Goal: Task Accomplishment & Management: Use online tool/utility

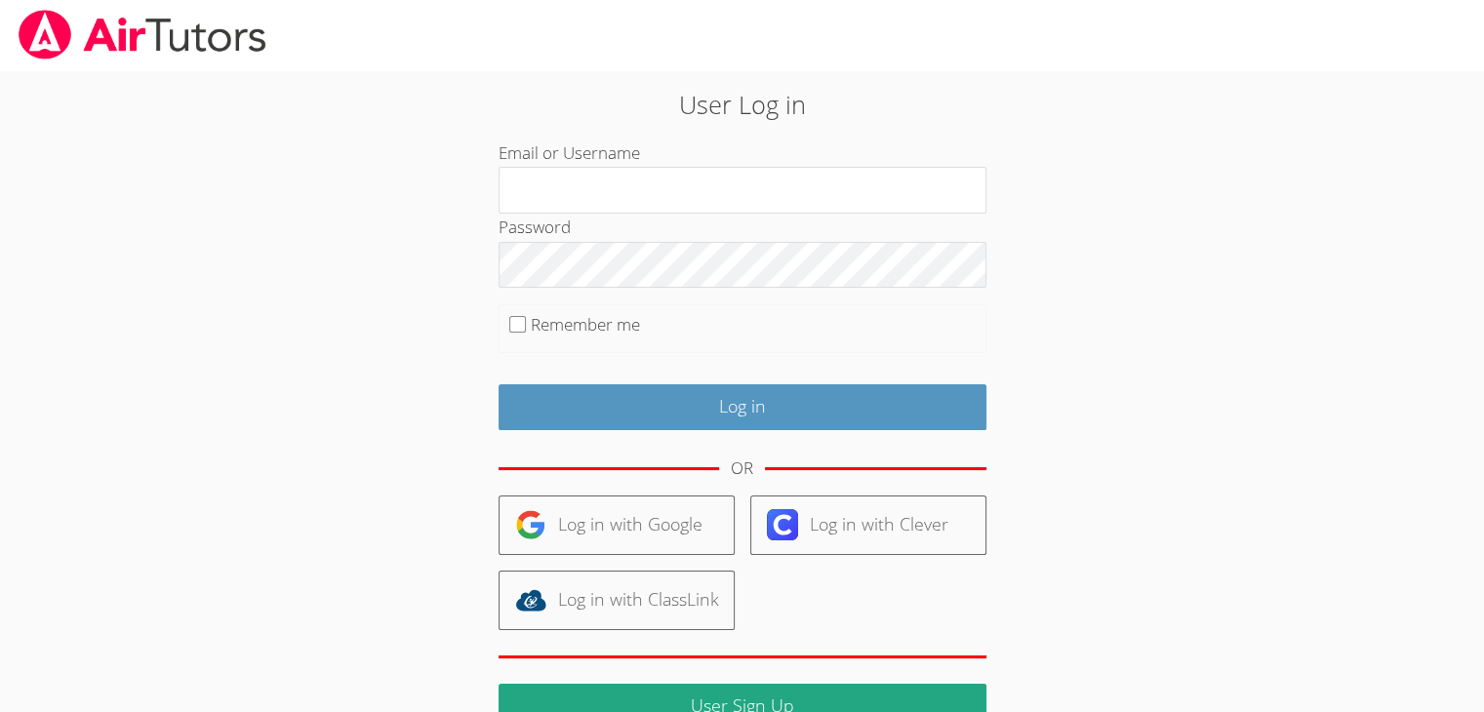
type input "m"
type input "info@pace-tutoring.com"
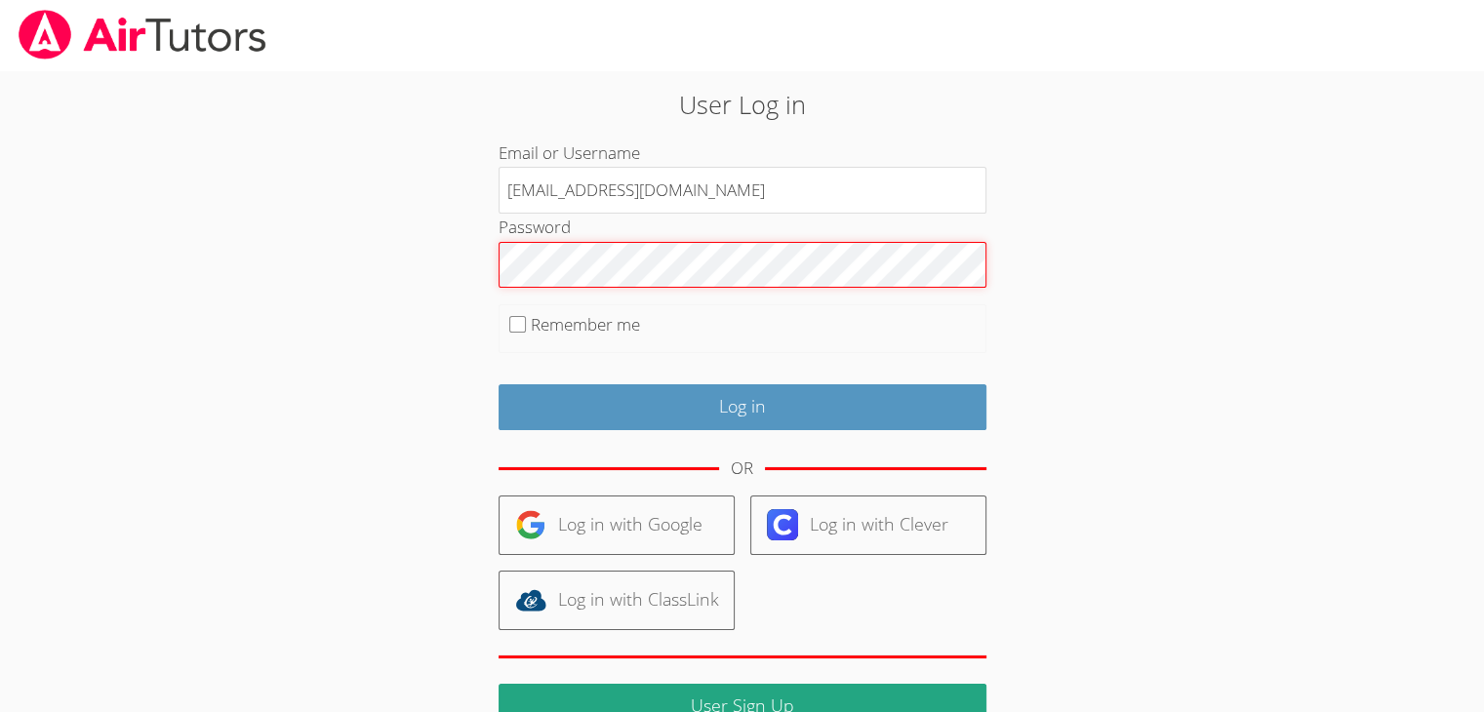
click at [498, 384] on input "Log in" at bounding box center [742, 407] width 488 height 46
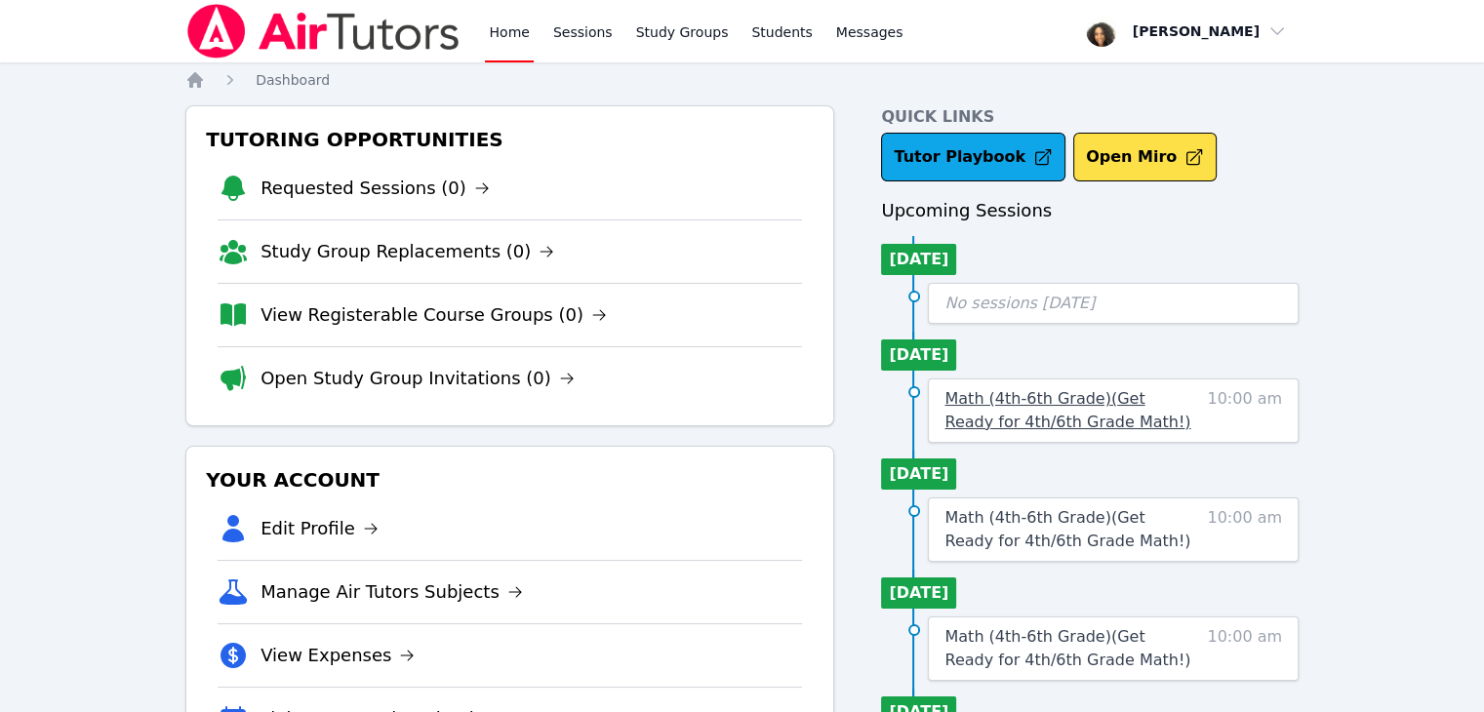
click at [986, 413] on span "Math (4th-6th Grade) ( Get Ready for 4th/6th Grade Math! )" at bounding box center [1067, 410] width 246 height 42
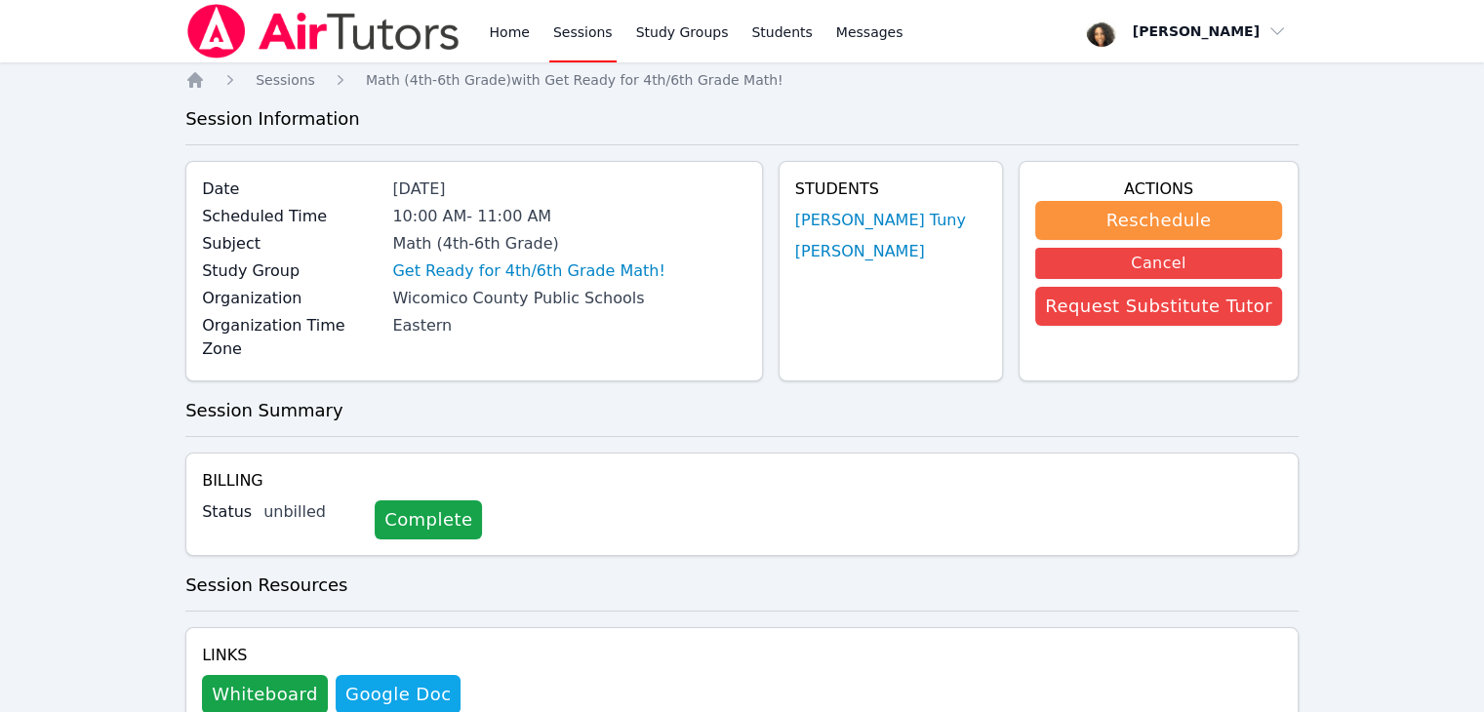
click at [277, 500] on div "unbilled" at bounding box center [311, 511] width 96 height 23
click at [219, 500] on label "Status" at bounding box center [227, 511] width 50 height 23
click at [418, 500] on link "Complete" at bounding box center [428, 519] width 107 height 39
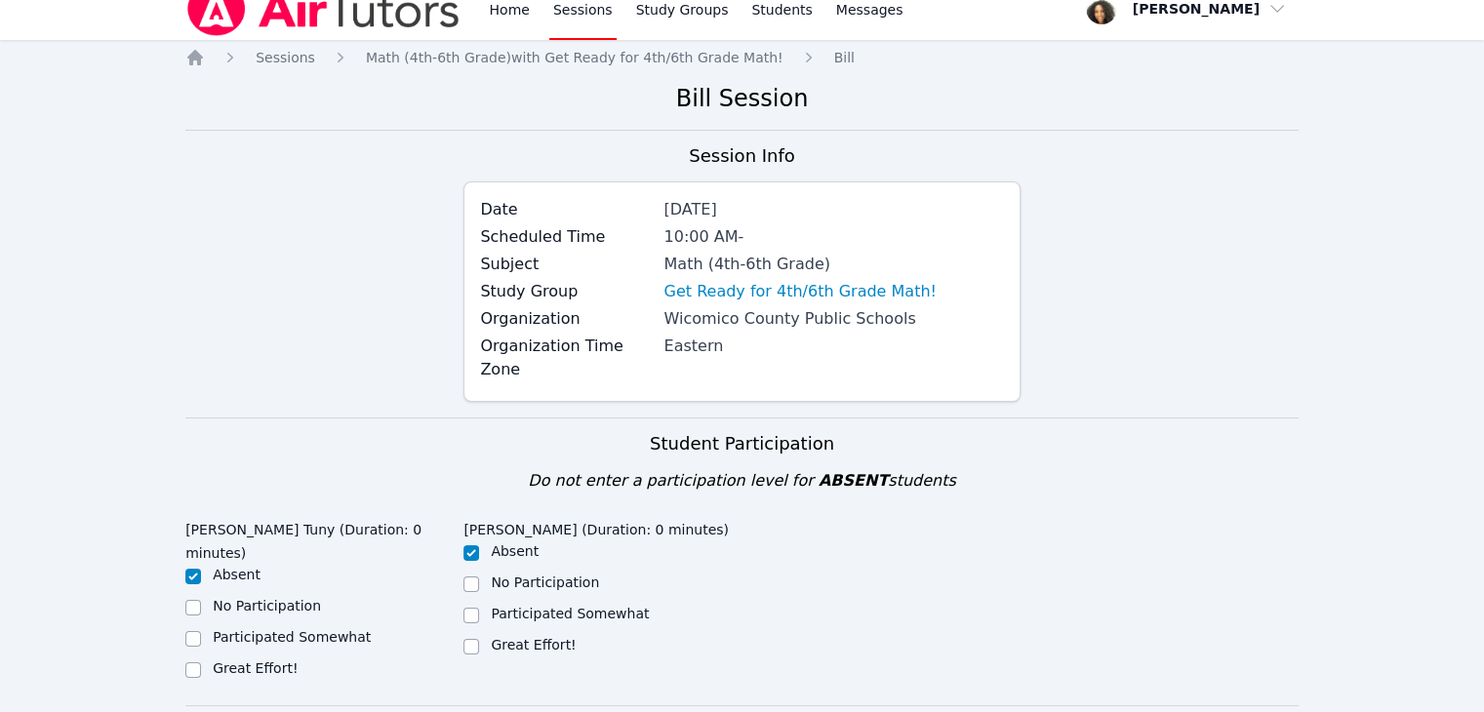
scroll to position [11, 0]
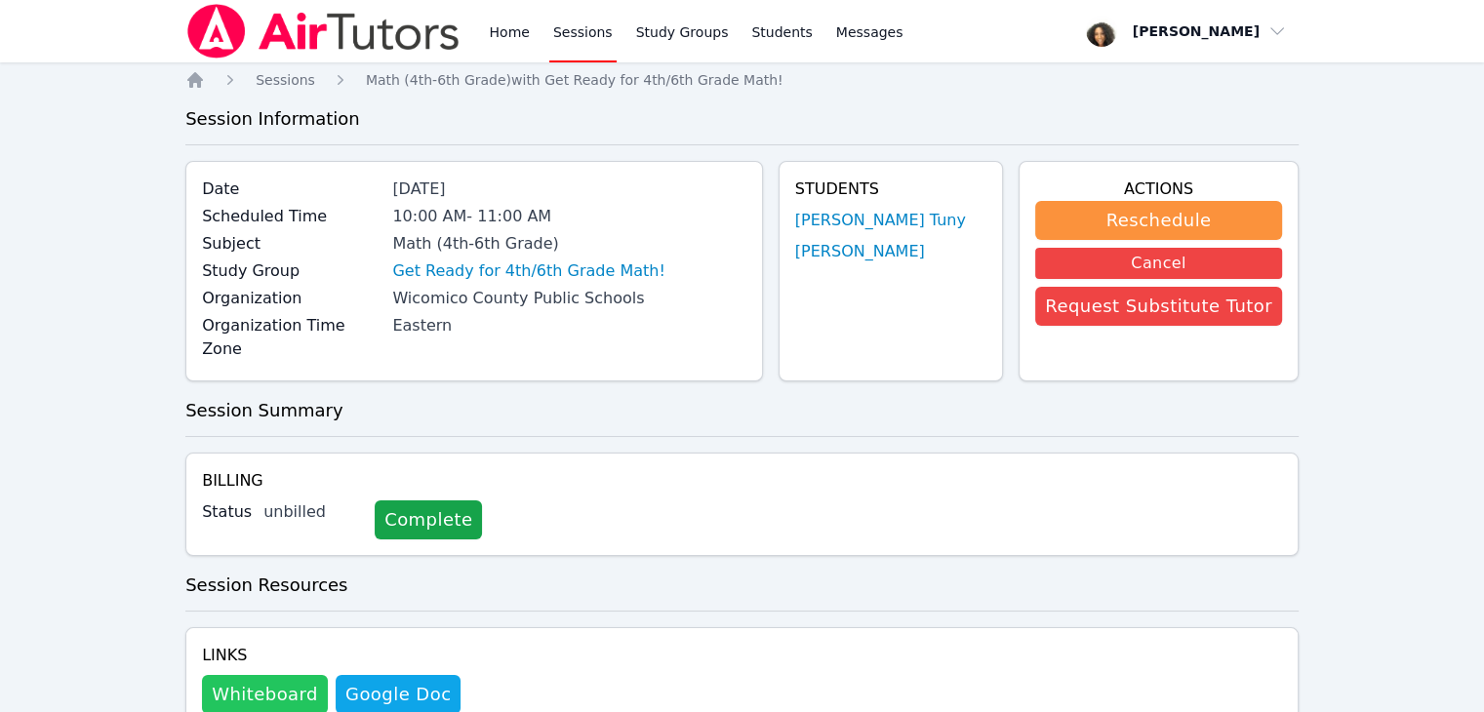
click at [266, 675] on button "Whiteboard" at bounding box center [265, 694] width 126 height 39
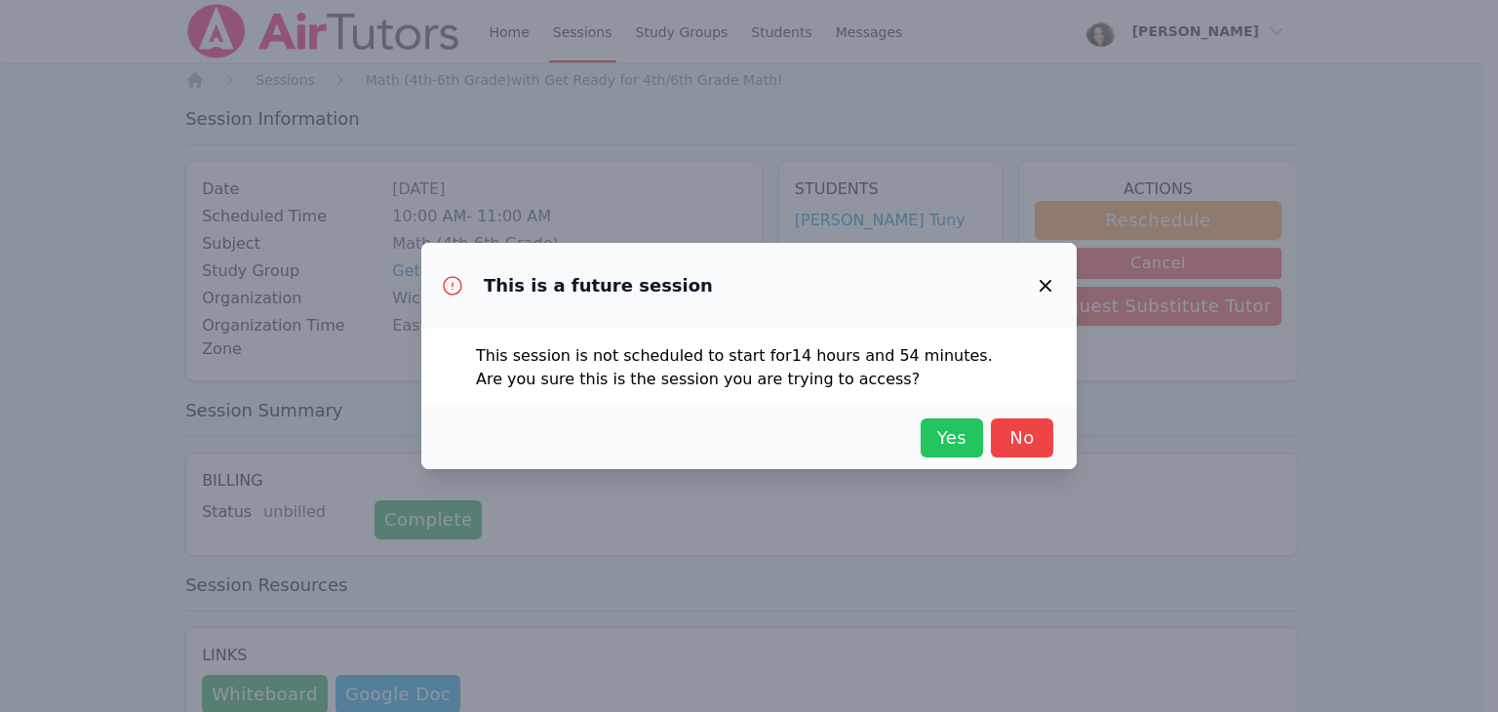
click at [956, 443] on span "Yes" at bounding box center [952, 437] width 43 height 27
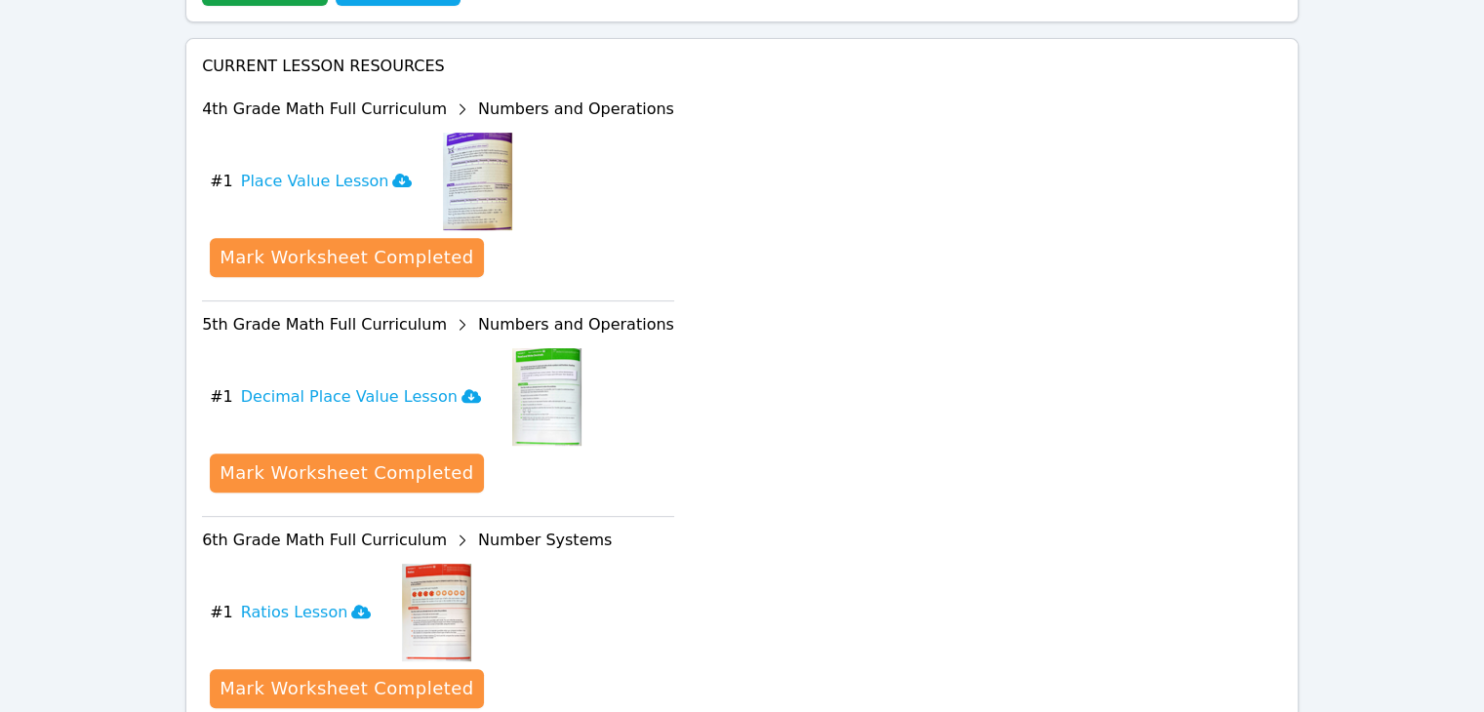
scroll to position [831, 0]
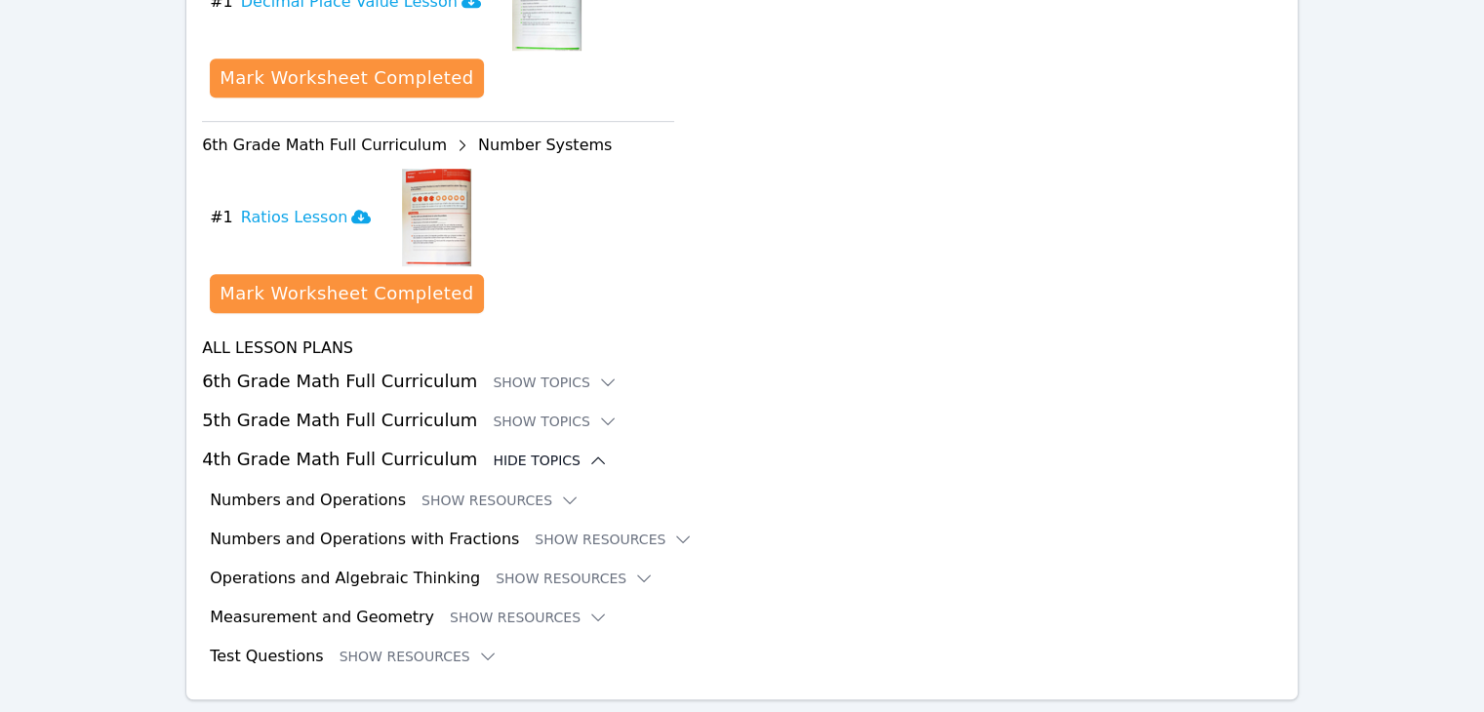
scroll to position [1128, 0]
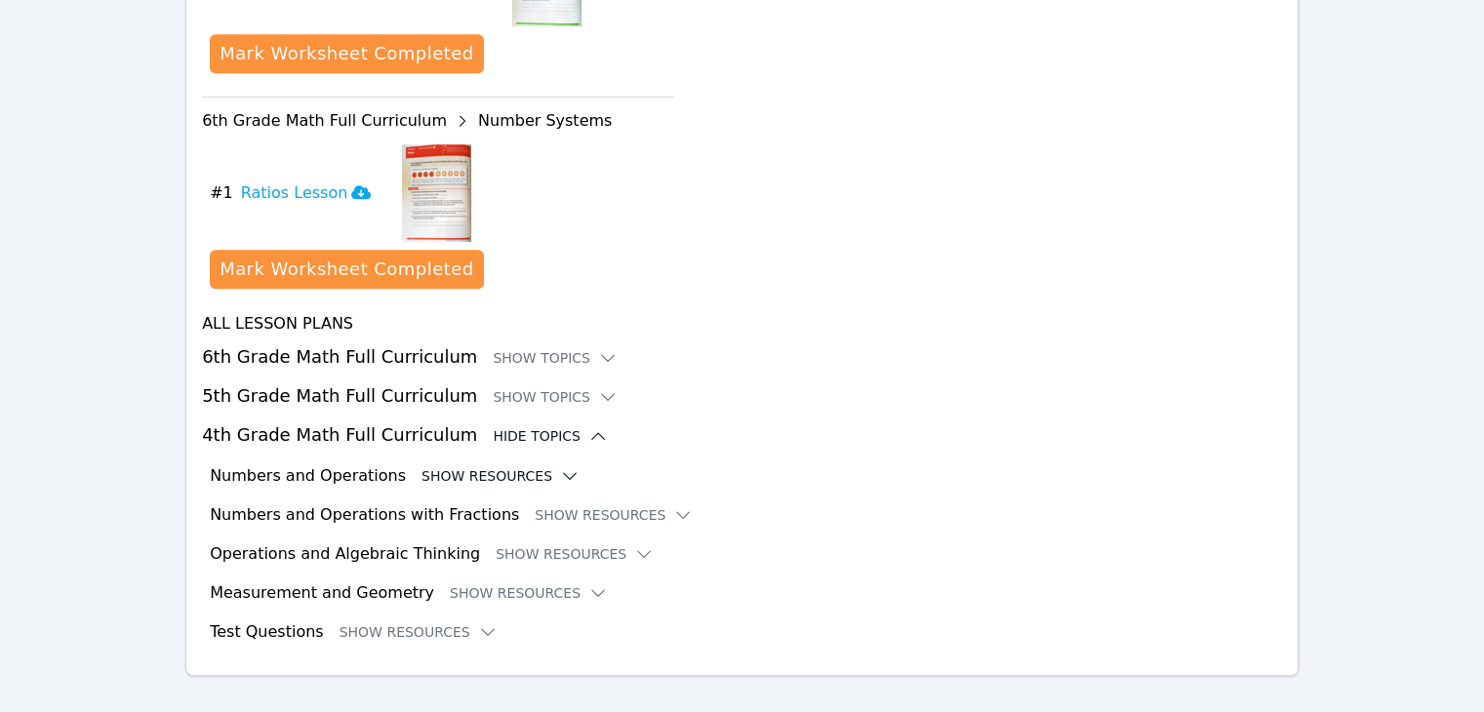
click at [462, 466] on button "Show Resources" at bounding box center [500, 476] width 158 height 20
click at [560, 466] on icon at bounding box center [570, 476] width 20 height 20
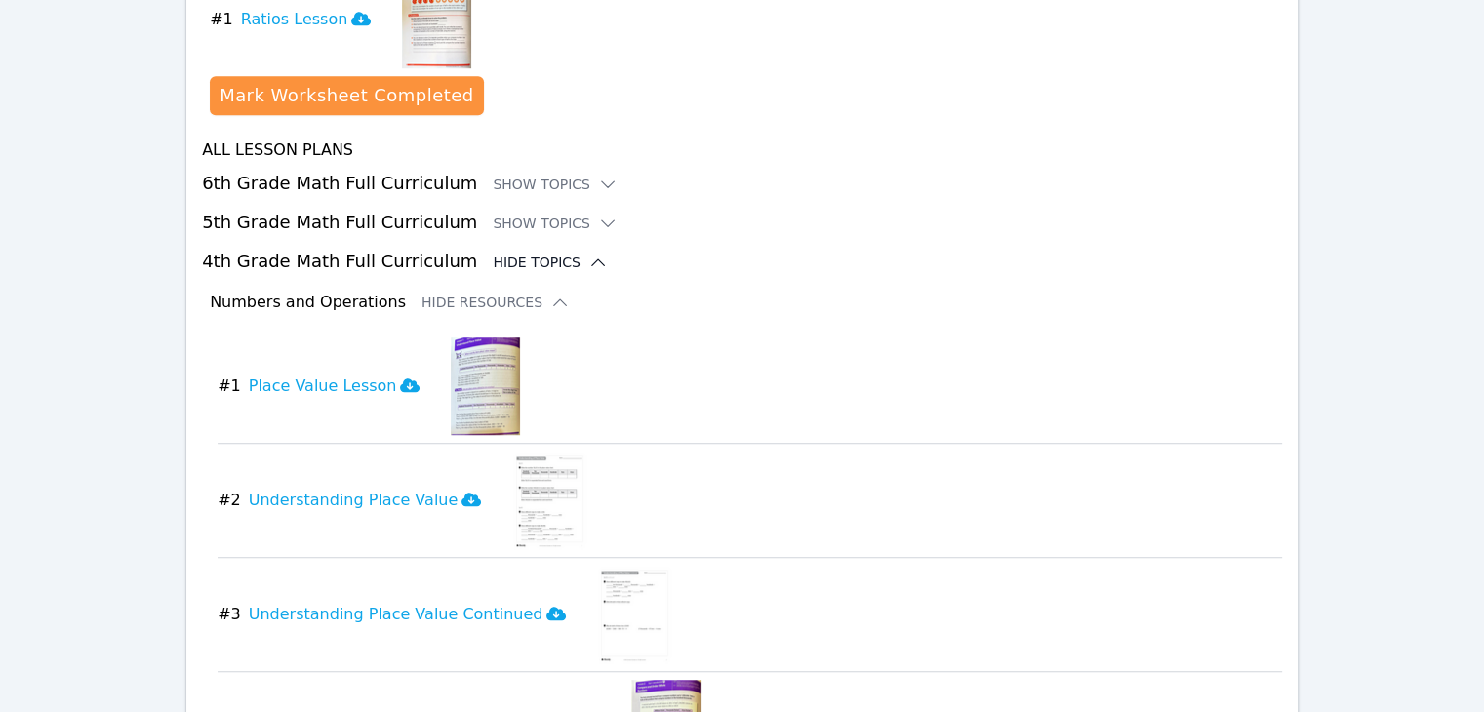
scroll to position [1271, 0]
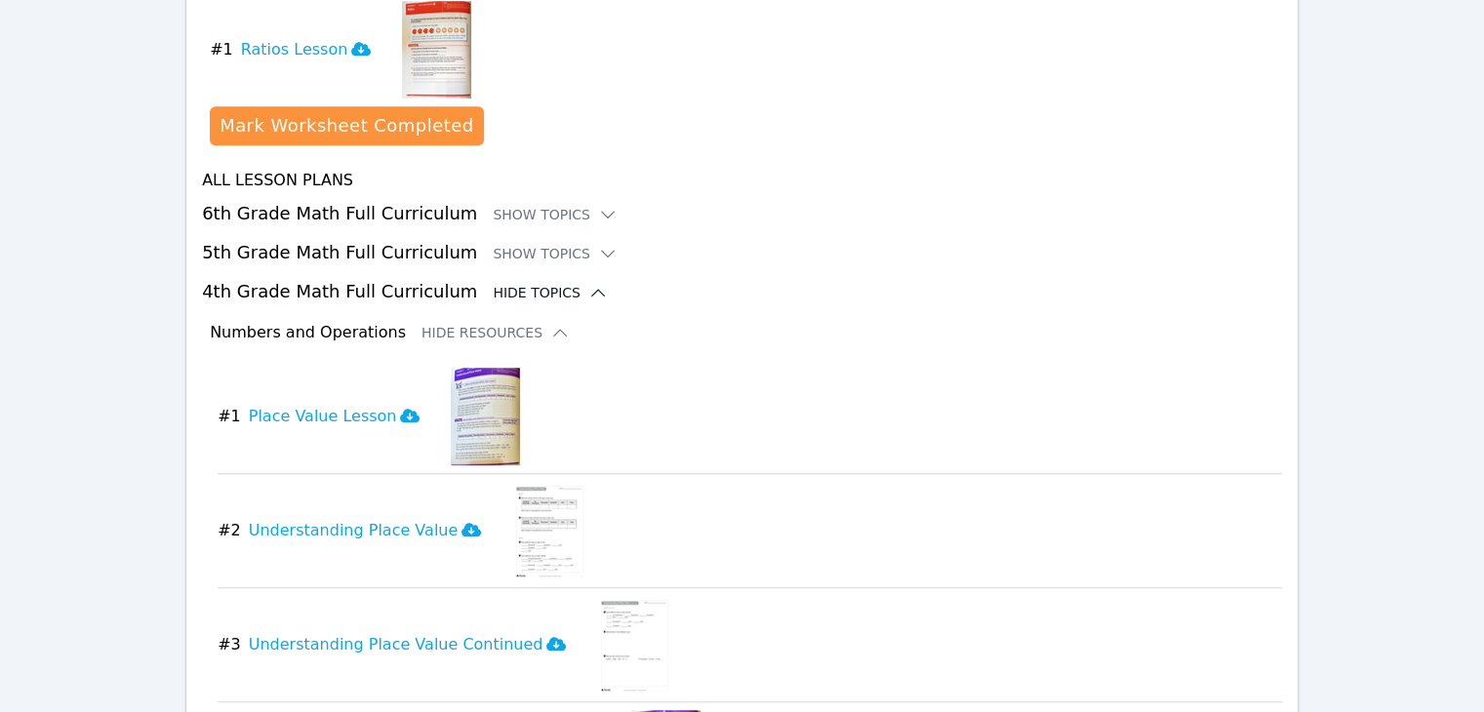
click at [592, 290] on icon at bounding box center [598, 293] width 13 height 6
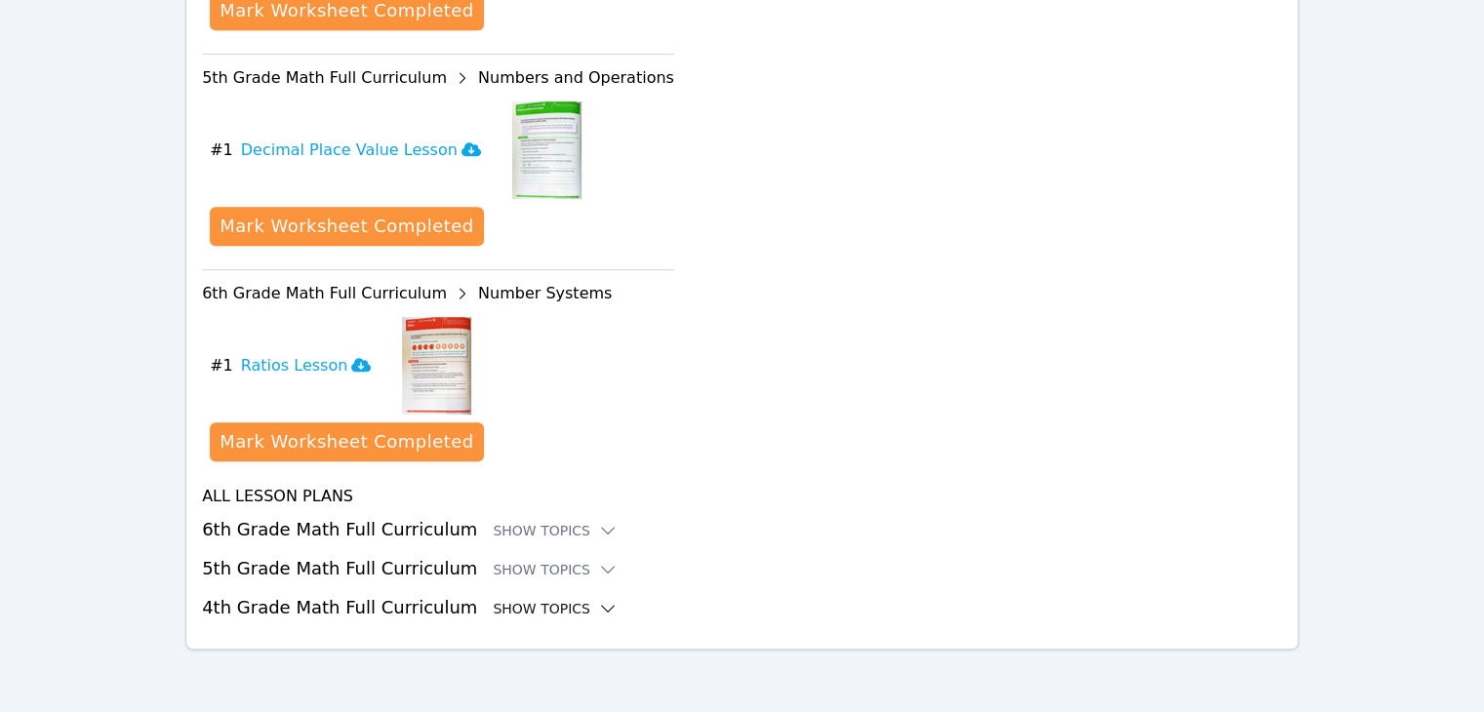
scroll to position [929, 0]
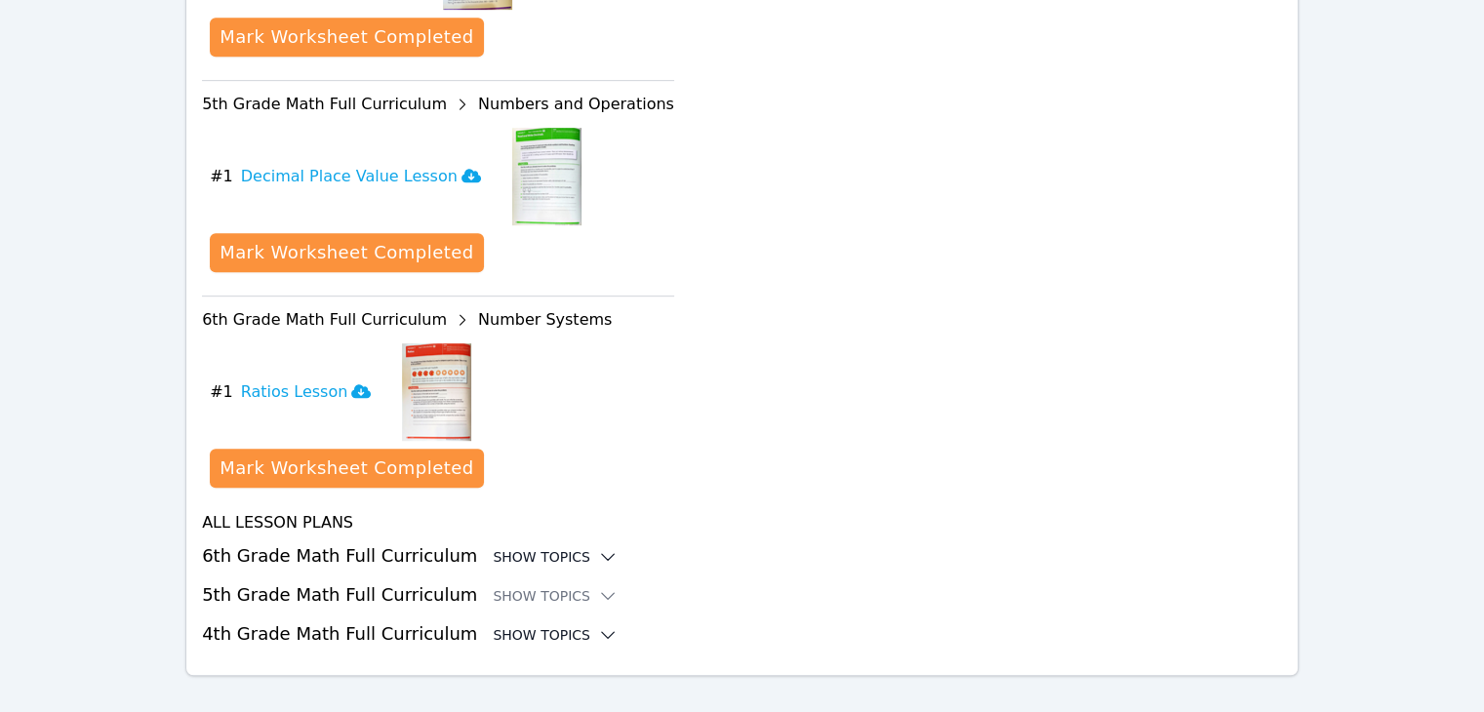
click at [598, 547] on icon at bounding box center [608, 557] width 20 height 20
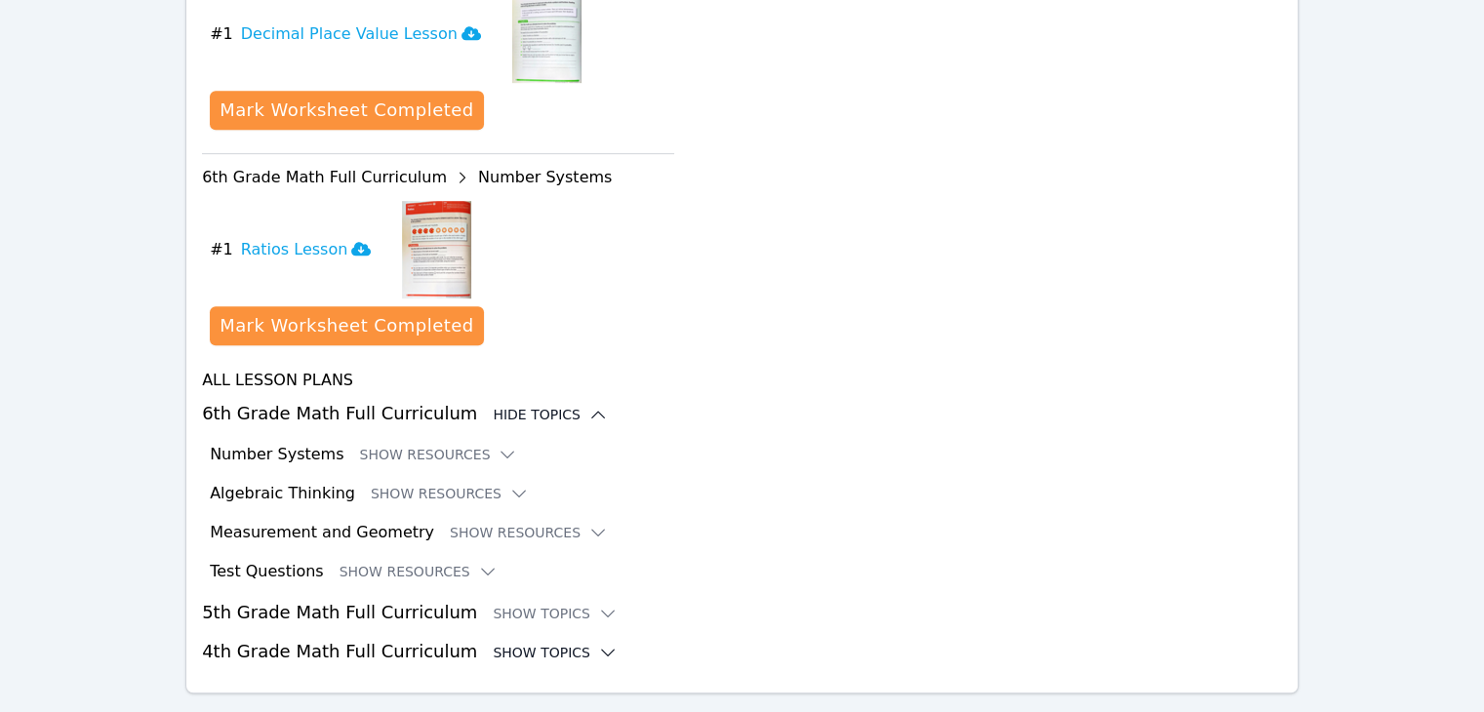
scroll to position [1089, 0]
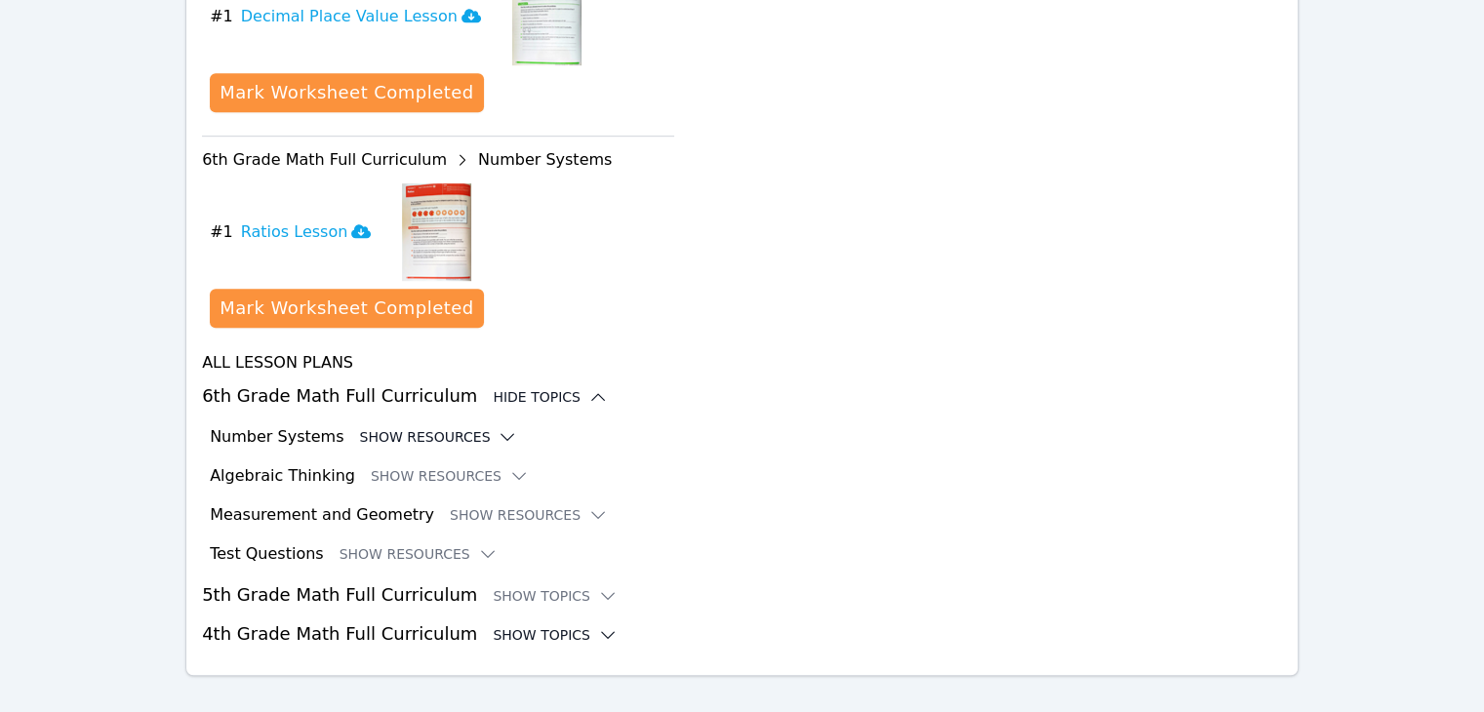
click at [497, 427] on icon at bounding box center [507, 437] width 20 height 20
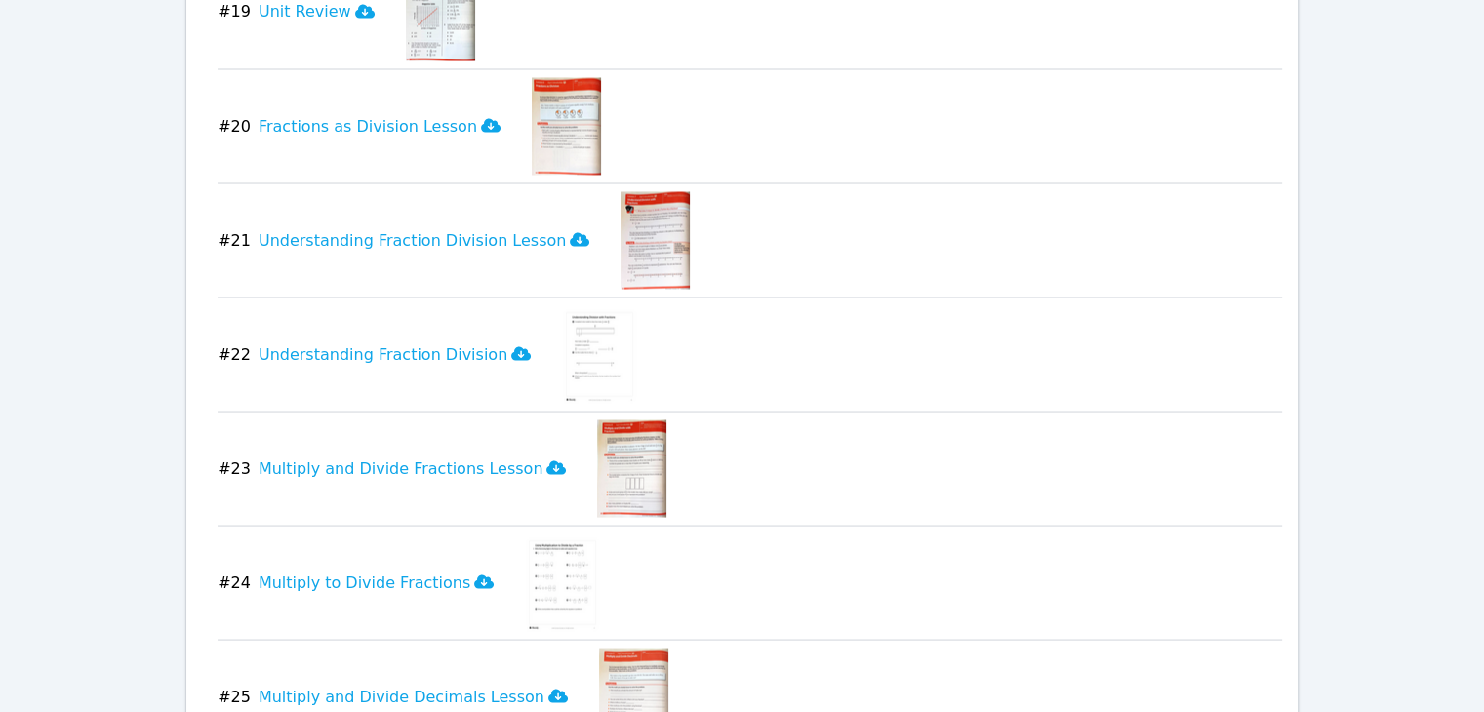
scroll to position [3657, 0]
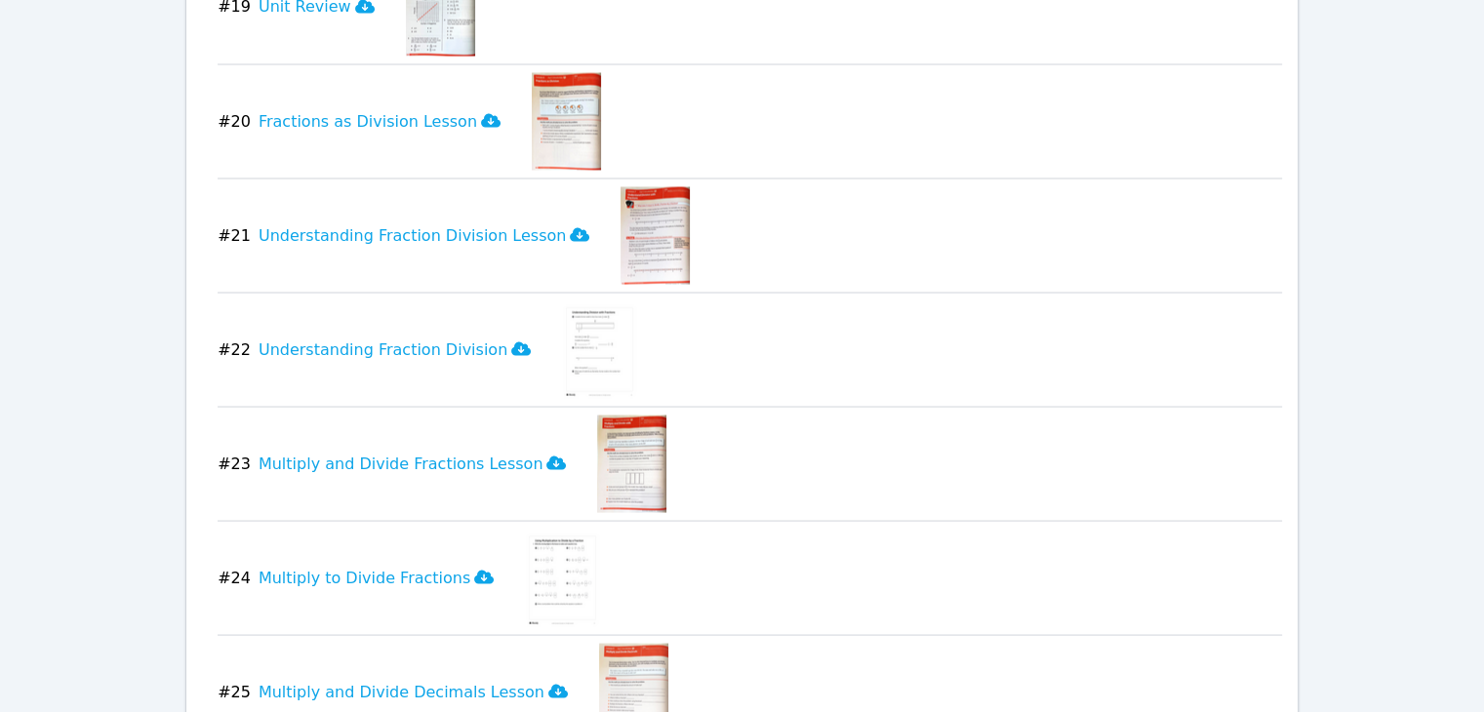
click at [532, 119] on img at bounding box center [566, 121] width 69 height 98
click at [535, 82] on img at bounding box center [566, 121] width 69 height 98
click at [481, 113] on icon at bounding box center [491, 120] width 20 height 14
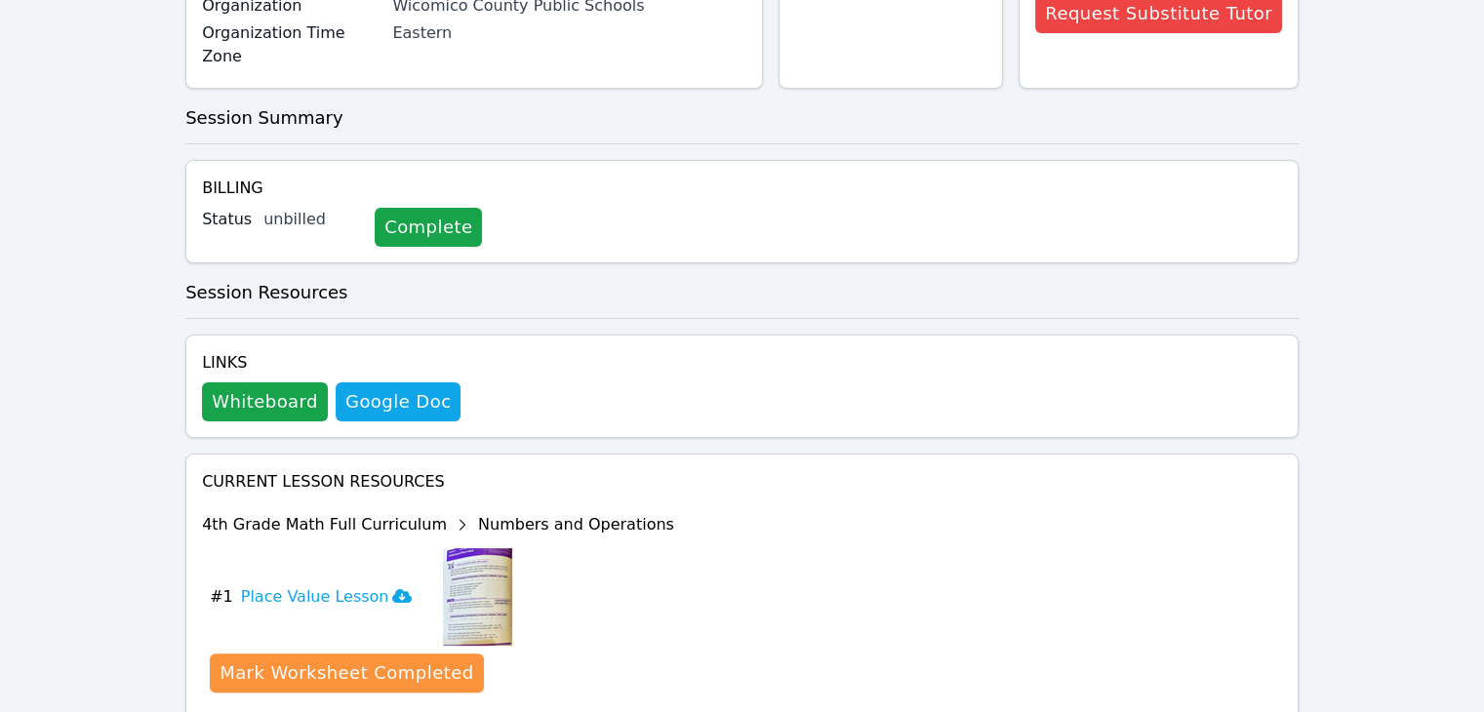
scroll to position [0, 0]
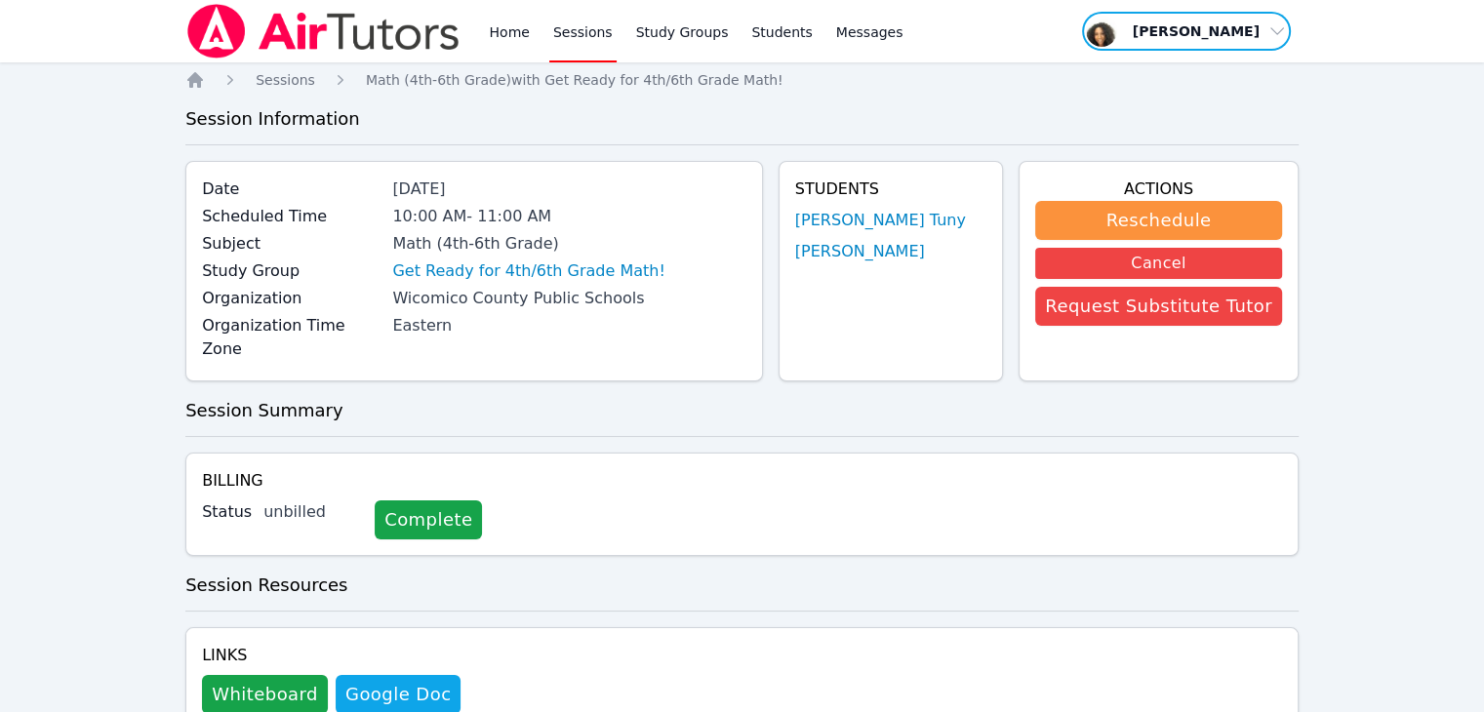
click at [1251, 44] on span "button" at bounding box center [1186, 31] width 213 height 43
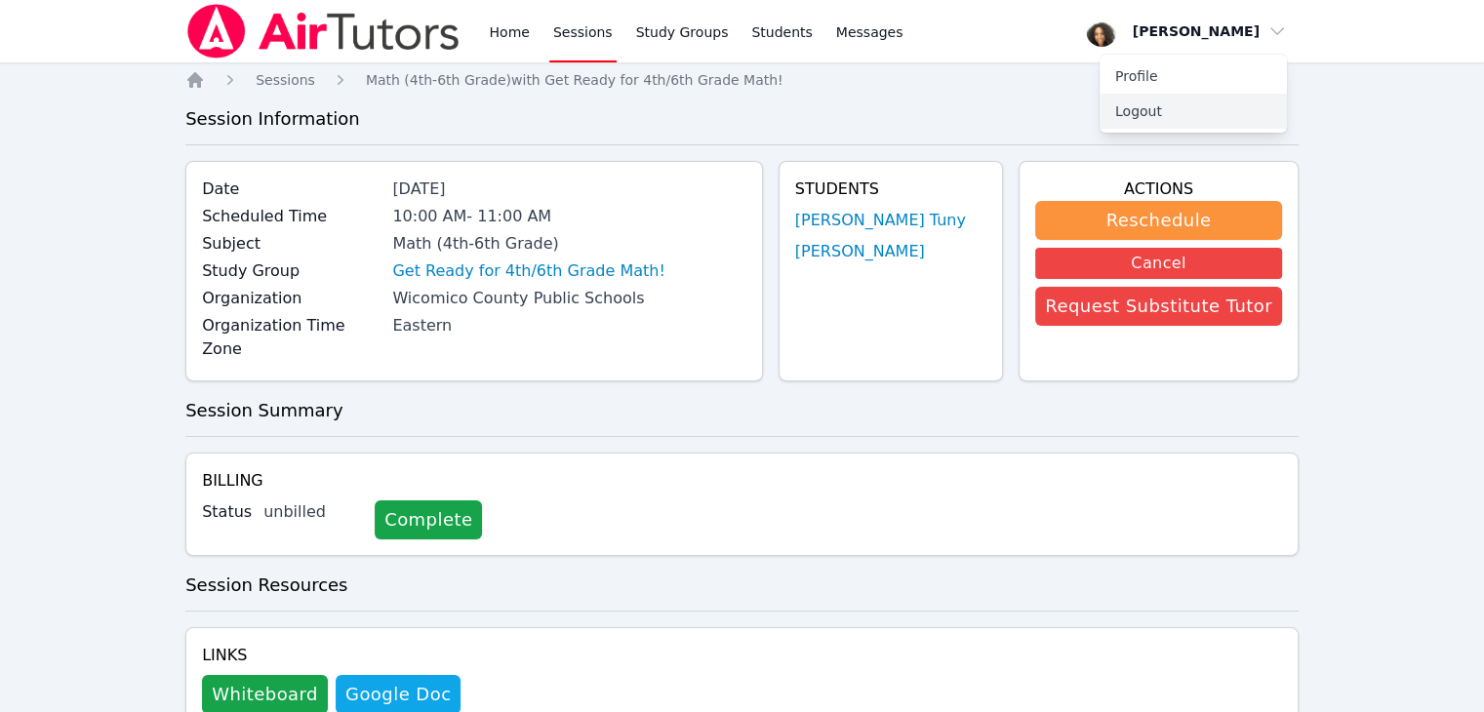
click at [1249, 99] on button "Logout" at bounding box center [1192, 111] width 187 height 35
